Goal: Use online tool/utility: Utilize a website feature to perform a specific function

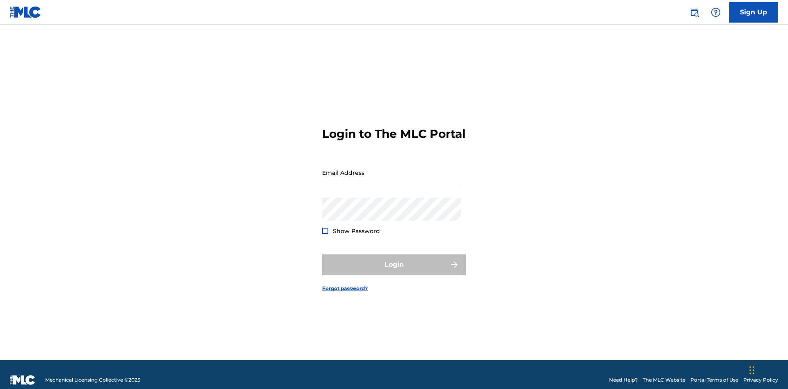
scroll to position [11, 0]
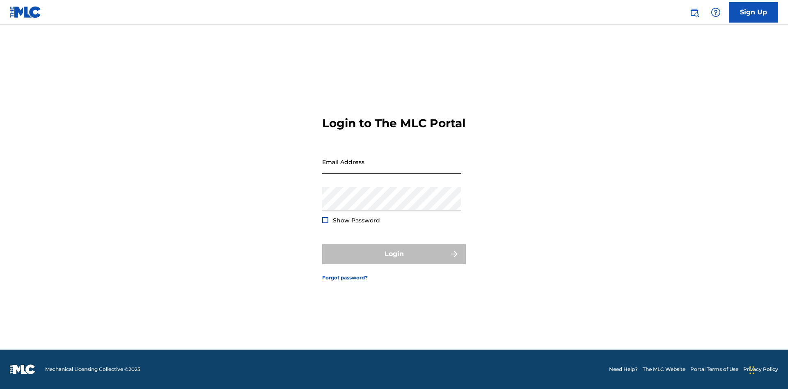
click at [392, 169] on input "Email Address" at bounding box center [391, 161] width 139 height 23
type input "[EMAIL_ADDRESS][DOMAIN_NAME]"
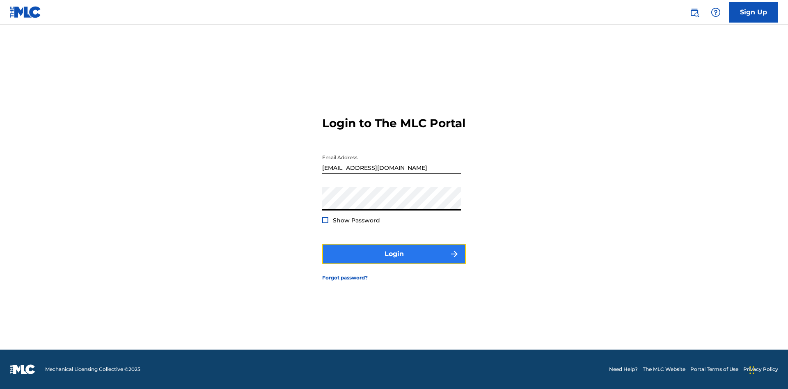
click at [394, 261] on button "Login" at bounding box center [394, 254] width 144 height 21
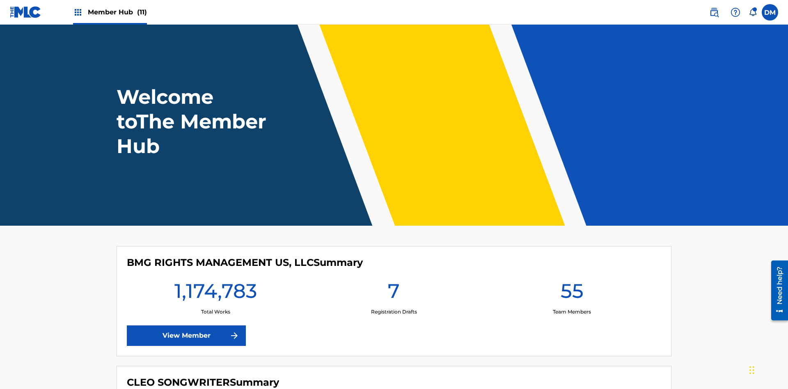
click at [117, 12] on span "Member Hub (11)" at bounding box center [117, 11] width 59 height 9
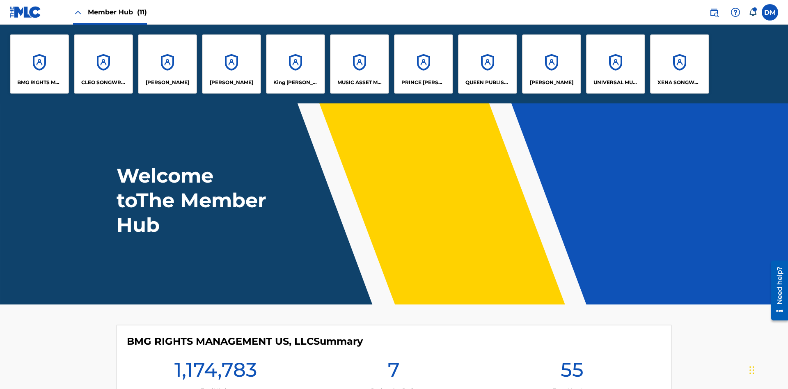
scroll to position [30, 0]
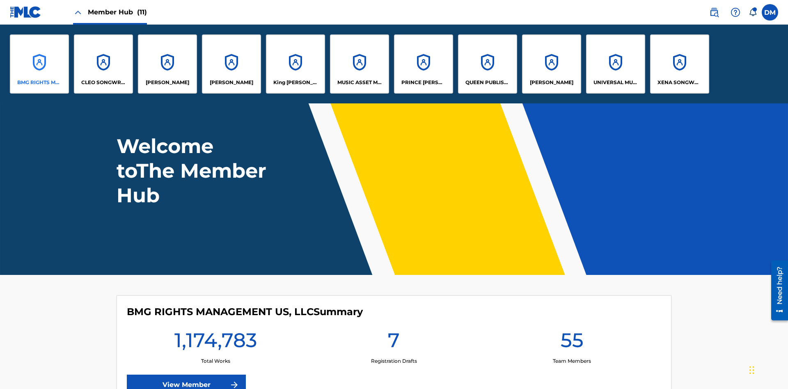
click at [39, 83] on p "BMG RIGHTS MANAGEMENT US, LLC" at bounding box center [39, 82] width 45 height 7
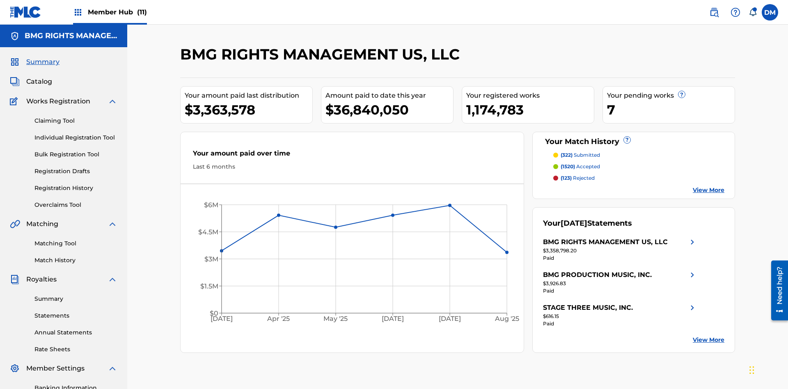
scroll to position [120, 0]
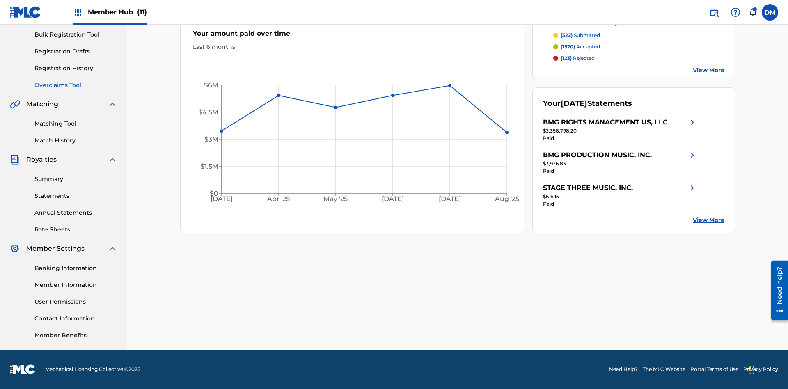
click at [76, 85] on link "Overclaims Tool" at bounding box center [75, 85] width 83 height 9
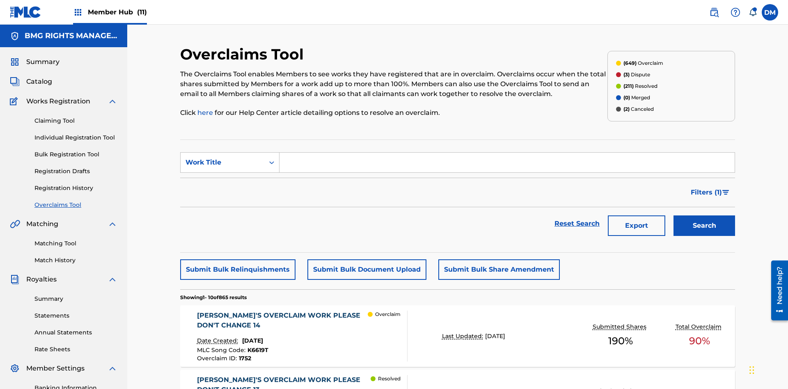
scroll to position [106, 0]
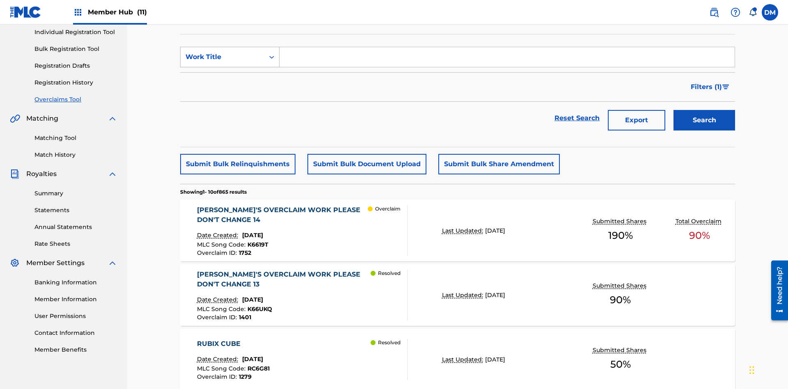
click at [222, 57] on div "Work Title" at bounding box center [223, 57] width 74 height 10
click at [230, 78] on div "MLC Song Code" at bounding box center [230, 77] width 99 height 21
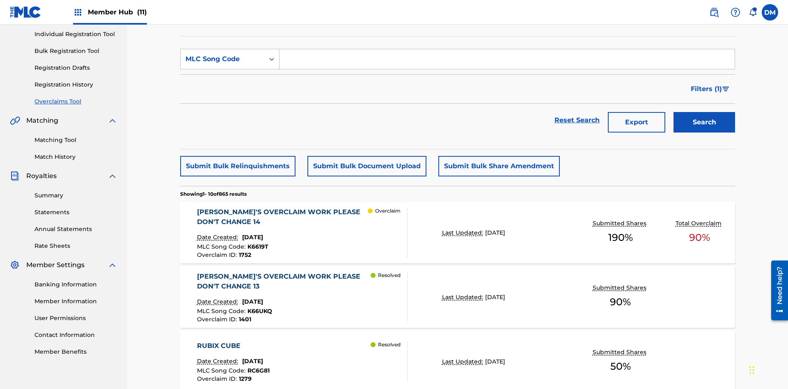
click at [507, 59] on input "Search Form" at bounding box center [507, 59] width 455 height 20
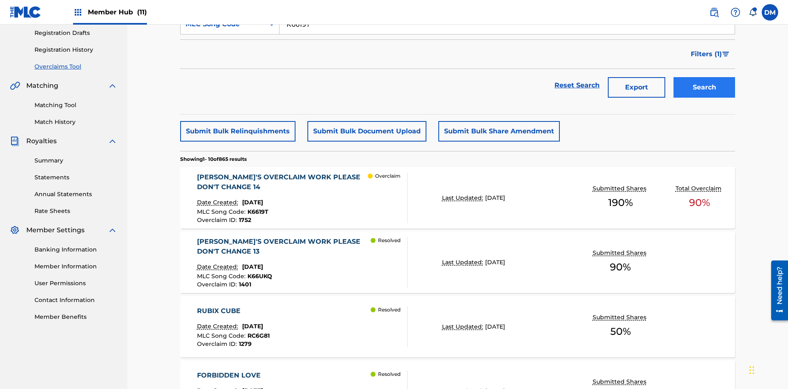
type input "K6619T"
click at [704, 78] on button "Search" at bounding box center [705, 88] width 62 height 21
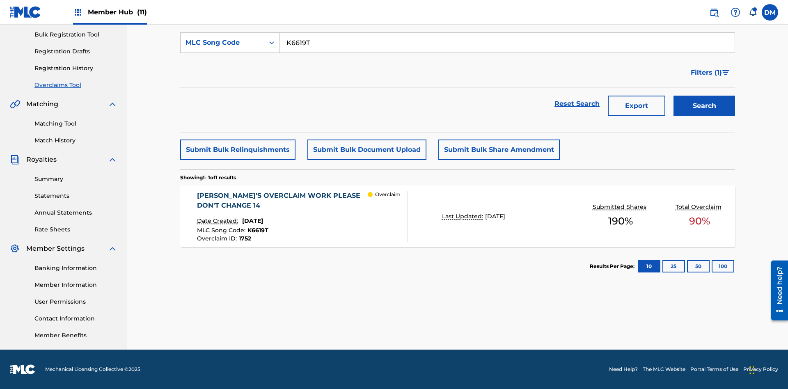
click at [244, 239] on span "1752" at bounding box center [245, 238] width 12 height 7
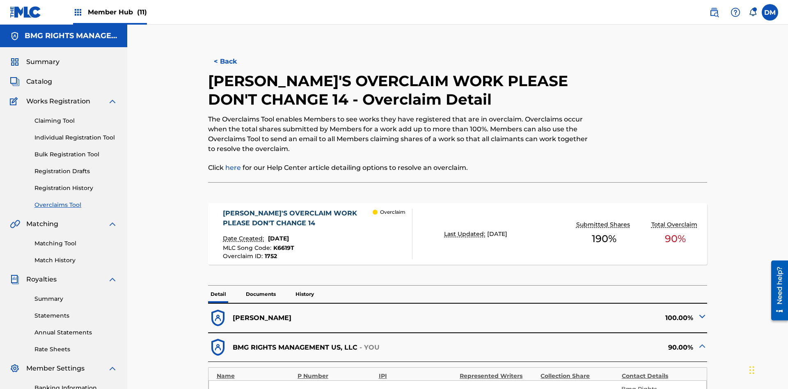
scroll to position [23, 0]
